Goal: Check status: Check status

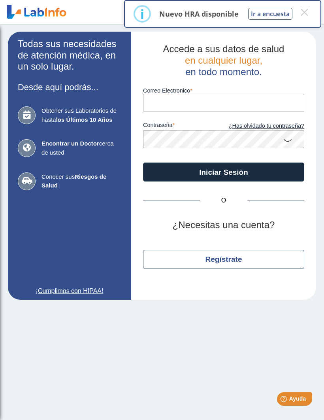
click at [244, 103] on input "Correo Electronico" at bounding box center [223, 103] width 161 height 18
type input "[EMAIL_ADDRESS][DOMAIN_NAME]"
click at [224, 172] on button "Iniciar Sesión" at bounding box center [223, 172] width 161 height 19
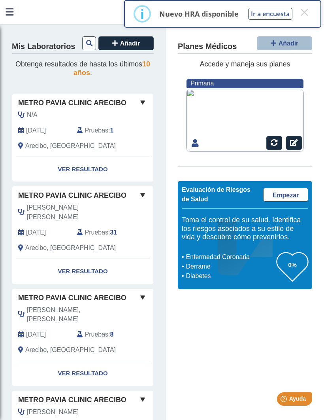
click at [11, 8] on link at bounding box center [9, 12] width 19 height 24
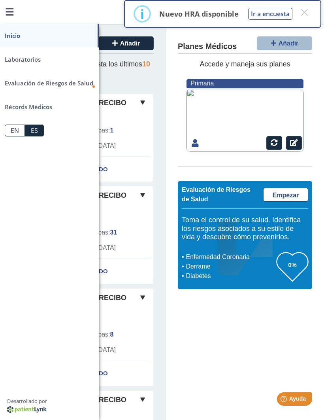
click at [35, 57] on link "Laboratorios" at bounding box center [49, 59] width 99 height 24
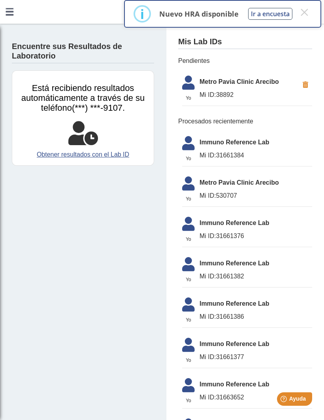
scroll to position [3, 0]
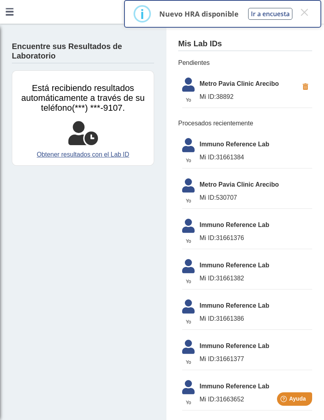
click at [254, 144] on span "Immuno Reference Lab" at bounding box center [256, 144] width 113 height 9
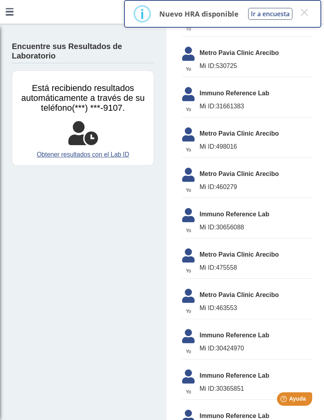
scroll to position [376, 0]
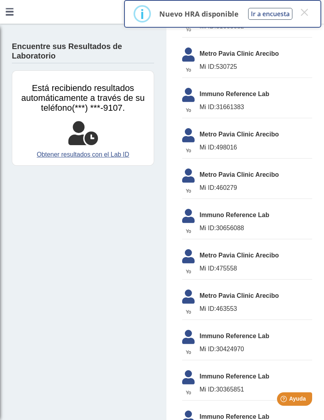
click at [13, 10] on link at bounding box center [9, 12] width 19 height 24
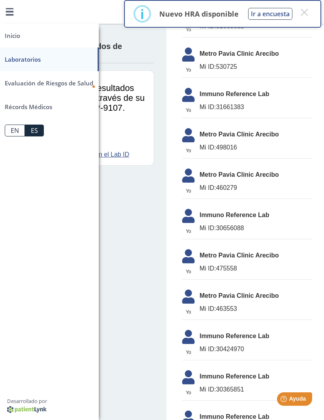
click at [133, 208] on app-lab-results-create "Encuentre sus Resultados de Laboratorio Está recibiendo resultados automáticame…" at bounding box center [162, 257] width 324 height 1219
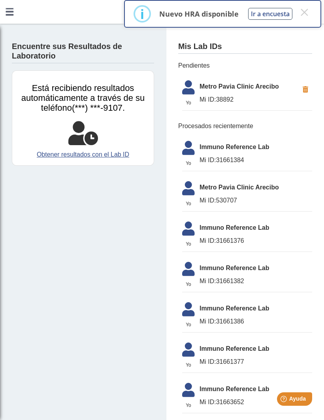
scroll to position [0, 0]
click at [99, 155] on link "Obtener resultados con el Lab ID" at bounding box center [83, 154] width 130 height 9
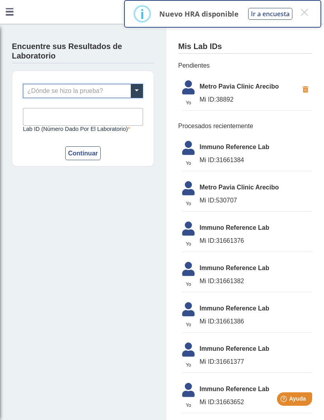
click at [14, 15] on link at bounding box center [9, 12] width 19 height 24
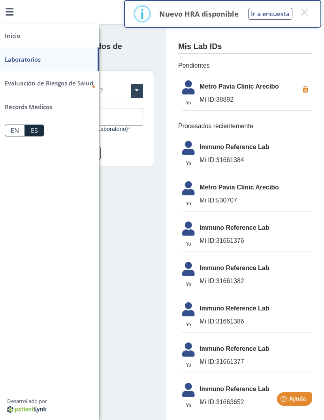
click at [149, 47] on h4 "Encuentre sus Resultados de Laboratorio" at bounding box center [83, 51] width 142 height 19
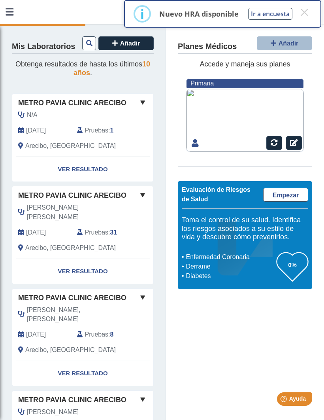
click at [116, 132] on div "Pruebas : 1" at bounding box center [100, 130] width 59 height 9
click at [80, 165] on link "Ver Resultado" at bounding box center [82, 169] width 141 height 25
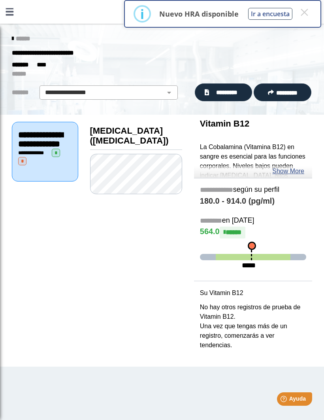
click at [168, 89] on select "**********" at bounding box center [109, 92] width 134 height 9
click at [13, 36] on icon at bounding box center [13, 39] width 2 height 6
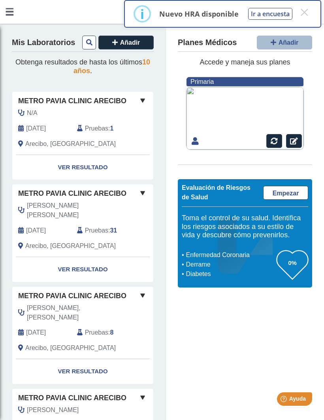
click at [84, 257] on link "Ver Resultado" at bounding box center [82, 269] width 141 height 25
click at [88, 257] on link "Ver Resultado" at bounding box center [82, 269] width 141 height 25
click at [83, 257] on link "Ver Resultado" at bounding box center [82, 269] width 141 height 25
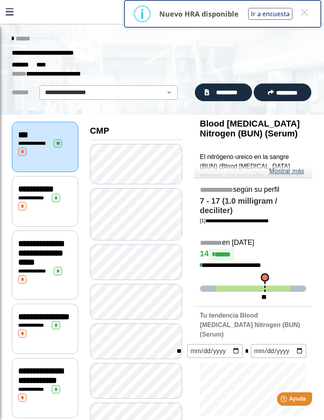
click at [284, 94] on span "*********" at bounding box center [286, 93] width 21 height 6
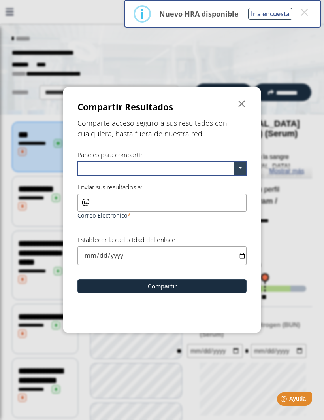
click at [299, 113] on ngb-modal-window "Compartir Resultados  Comparte acceso seguro a sus resultados con cualquiera, …" at bounding box center [162, 210] width 324 height 420
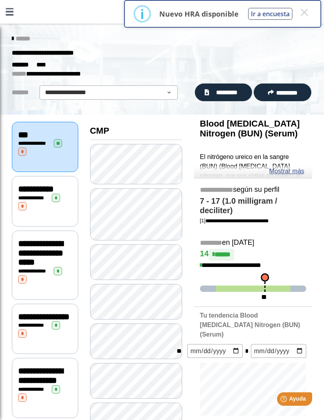
click at [234, 99] on link "*********" at bounding box center [224, 92] width 58 height 18
click at [226, 89] on span "*********" at bounding box center [227, 92] width 31 height 9
click at [58, 147] on div "**********" at bounding box center [45, 147] width 54 height 17
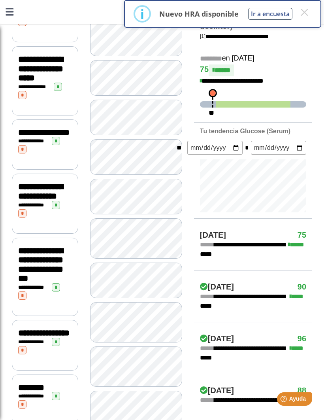
scroll to position [184, 0]
